Goal: Task Accomplishment & Management: Manage account settings

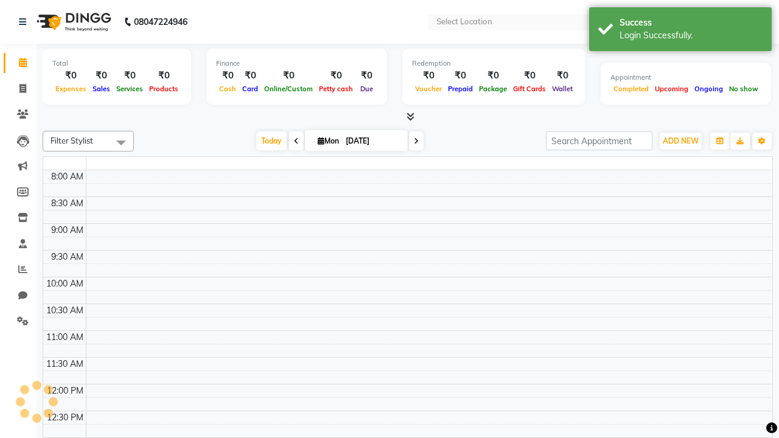
select select "en"
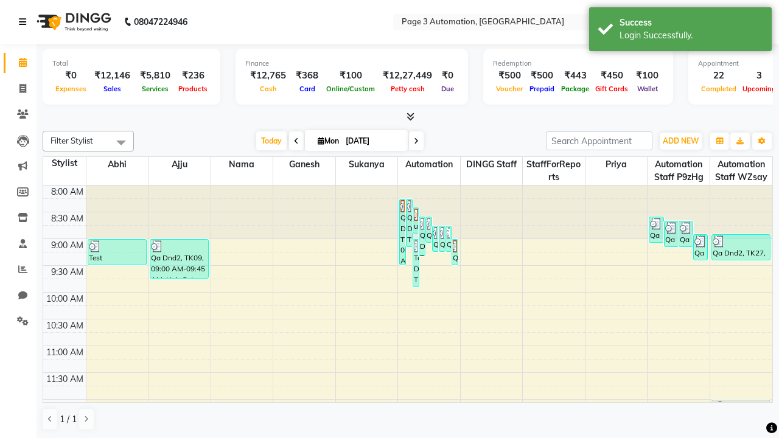
click at [25, 22] on icon at bounding box center [22, 22] width 7 height 9
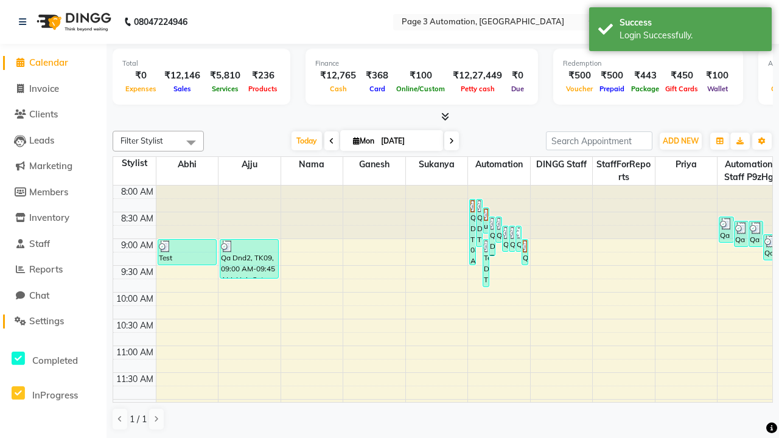
click at [53, 321] on span "Settings" at bounding box center [46, 321] width 35 height 12
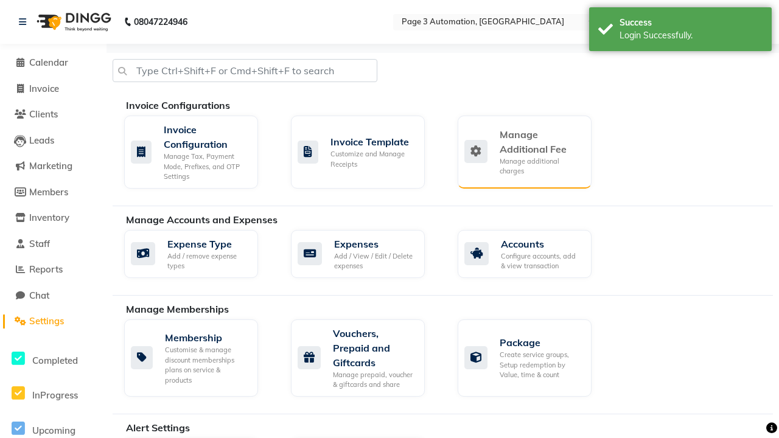
click at [524, 152] on div "Manage Additional Fee" at bounding box center [541, 141] width 82 height 29
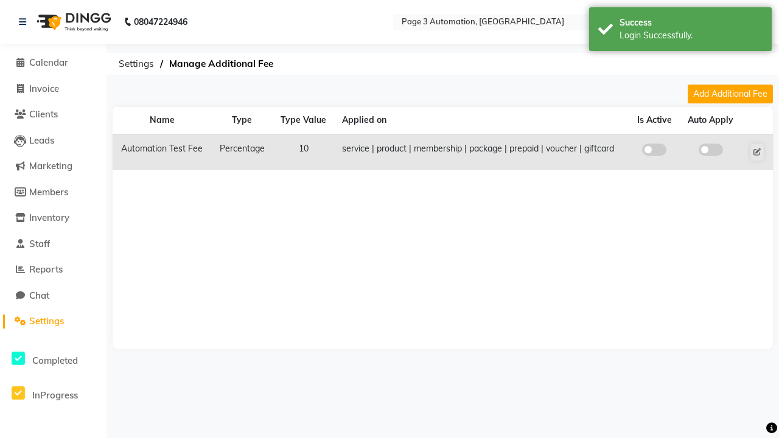
click at [654, 150] on span at bounding box center [654, 150] width 24 height 12
click at [654, 152] on input "checkbox" at bounding box center [654, 152] width 0 height 0
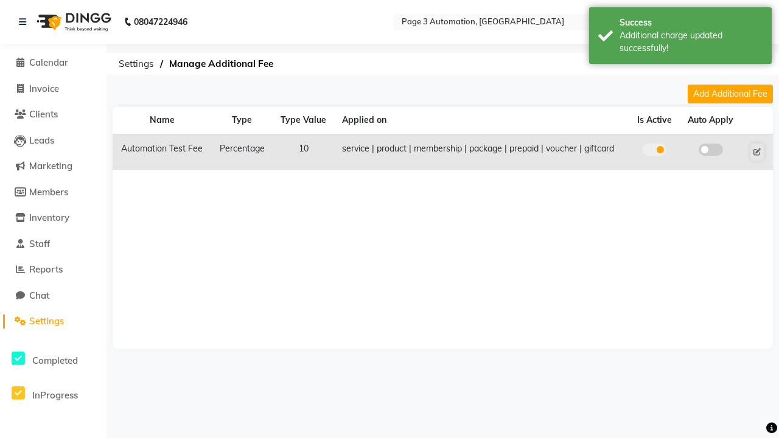
click at [710, 150] on span at bounding box center [711, 150] width 24 height 12
click at [711, 152] on input "checkbox" at bounding box center [711, 152] width 0 height 0
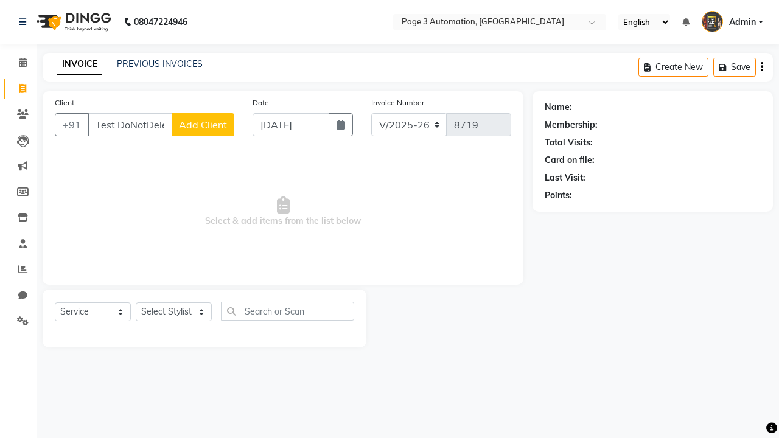
select select "2774"
select select "service"
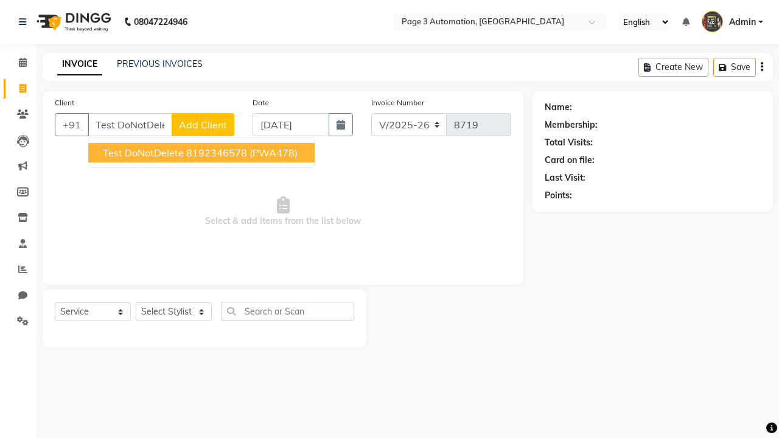
click at [203, 153] on ngb-highlight "8192346578" at bounding box center [216, 153] width 61 height 12
type input "8192346578"
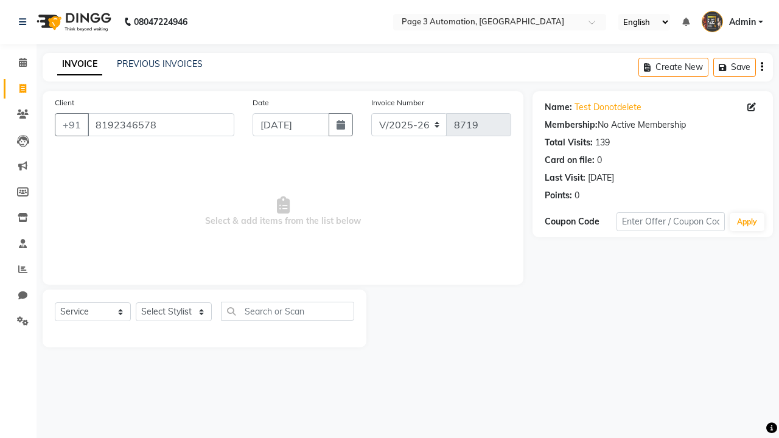
select select "71572"
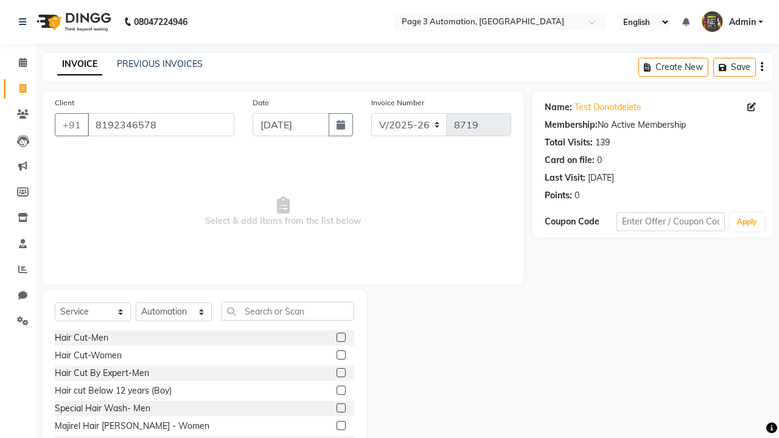
click at [340, 391] on label at bounding box center [341, 390] width 9 height 9
click at [340, 391] on input "checkbox" at bounding box center [341, 391] width 8 height 8
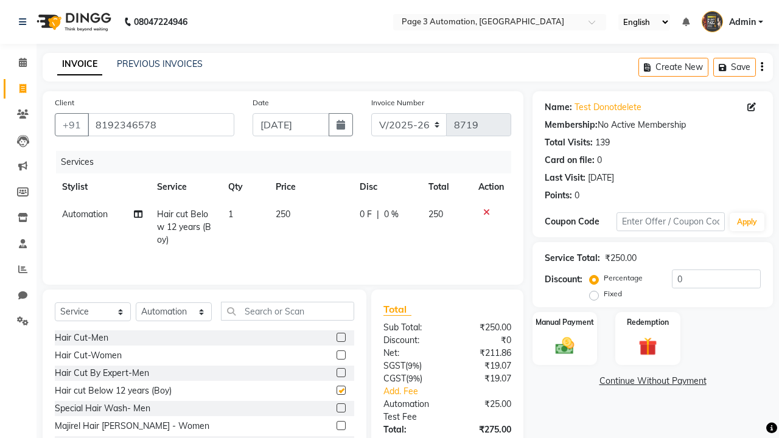
checkbox input "false"
click at [25, 22] on icon at bounding box center [22, 22] width 7 height 9
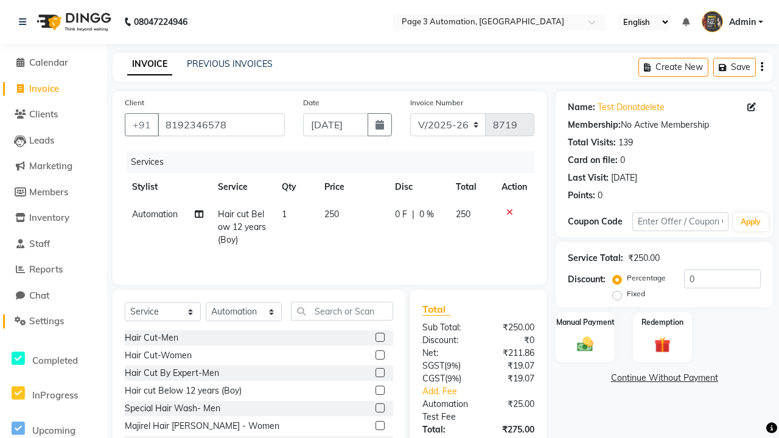
click at [53, 321] on span "Settings" at bounding box center [46, 321] width 35 height 12
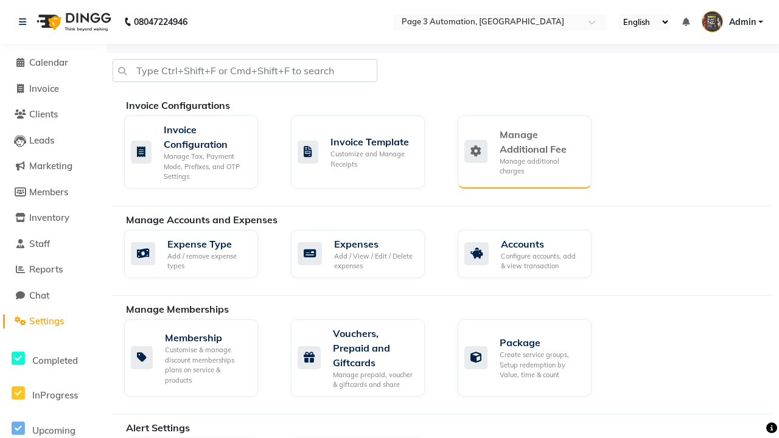
click at [524, 152] on div "Manage Additional Fee" at bounding box center [541, 141] width 82 height 29
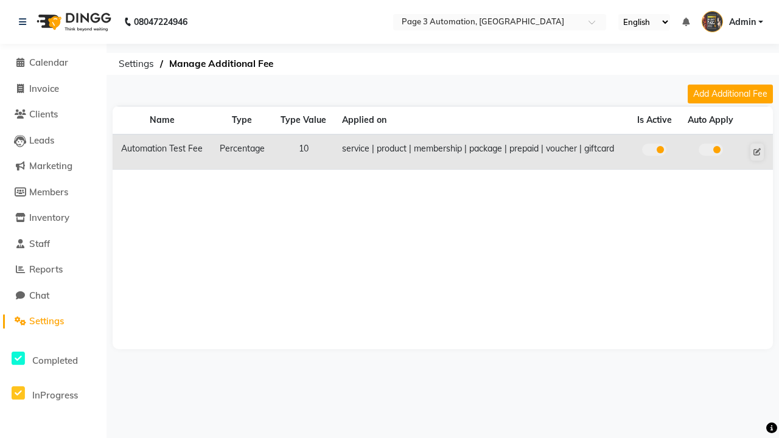
click at [654, 150] on span at bounding box center [654, 150] width 24 height 12
click at [654, 152] on input "checkbox" at bounding box center [654, 152] width 0 height 0
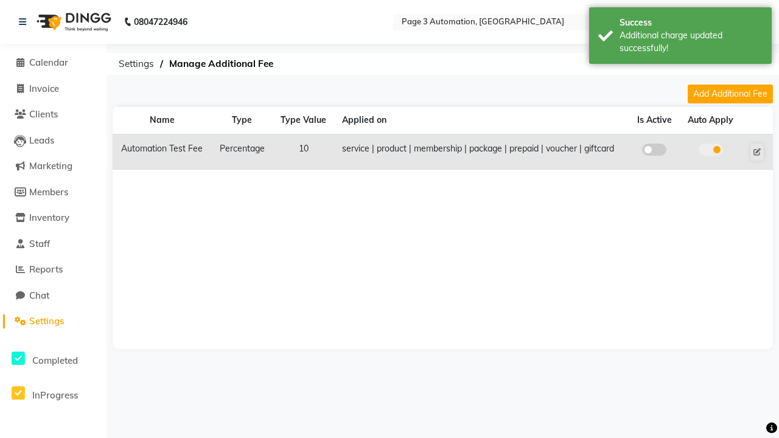
click at [710, 150] on span at bounding box center [711, 150] width 24 height 12
click at [711, 152] on input "checkbox" at bounding box center [711, 152] width 0 height 0
